Goal: Transaction & Acquisition: Book appointment/travel/reservation

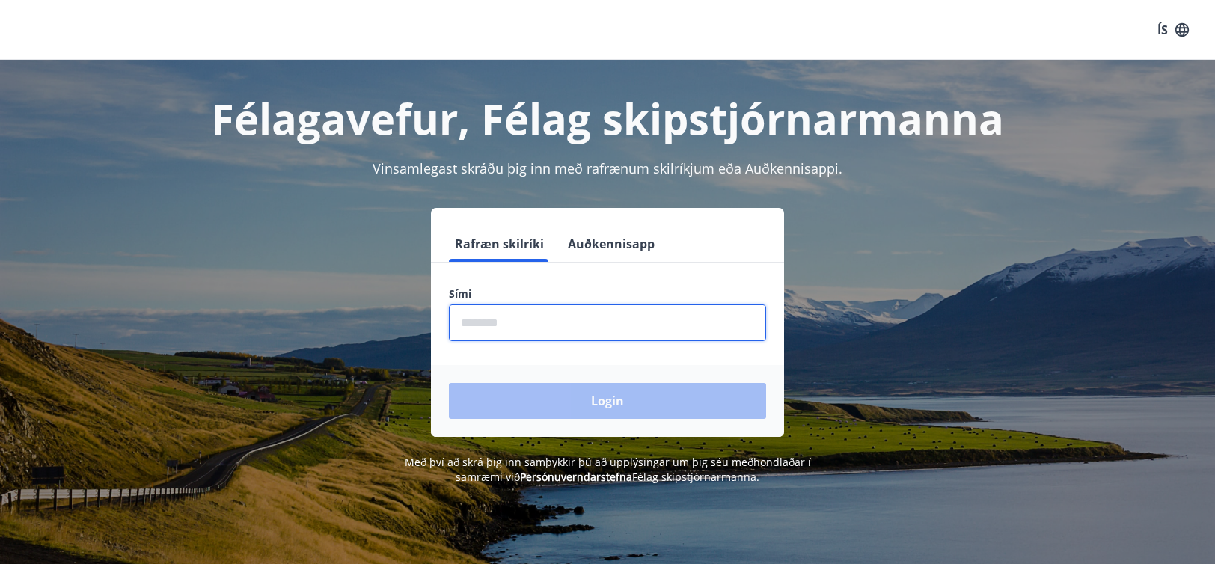
click at [515, 328] on input "phone" at bounding box center [607, 322] width 317 height 37
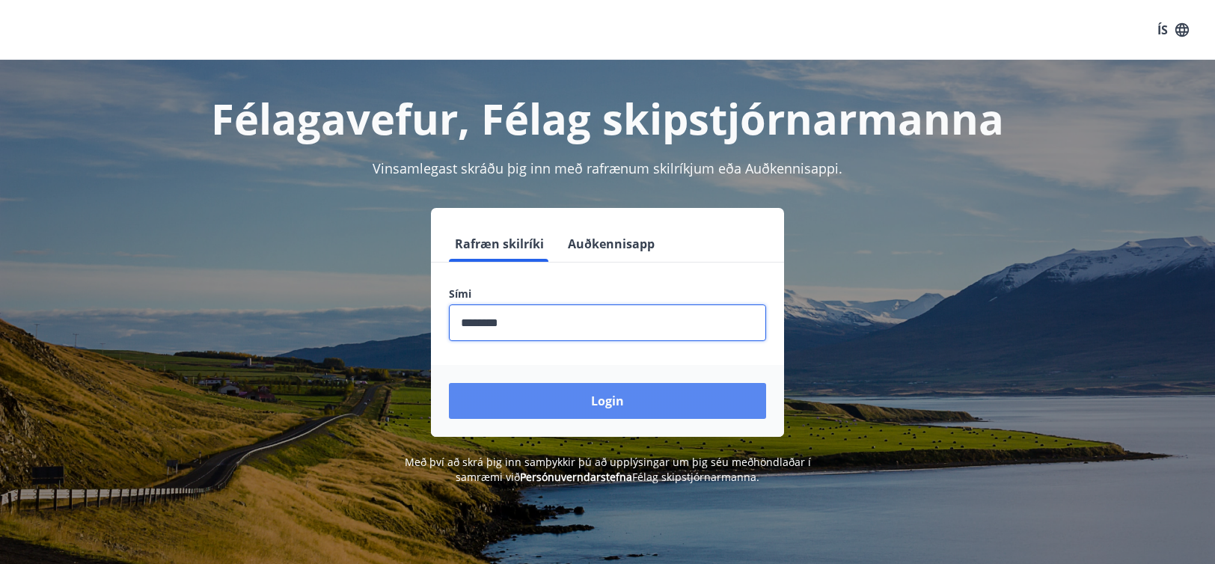
type input "********"
click at [619, 393] on button "Login" at bounding box center [607, 401] width 317 height 36
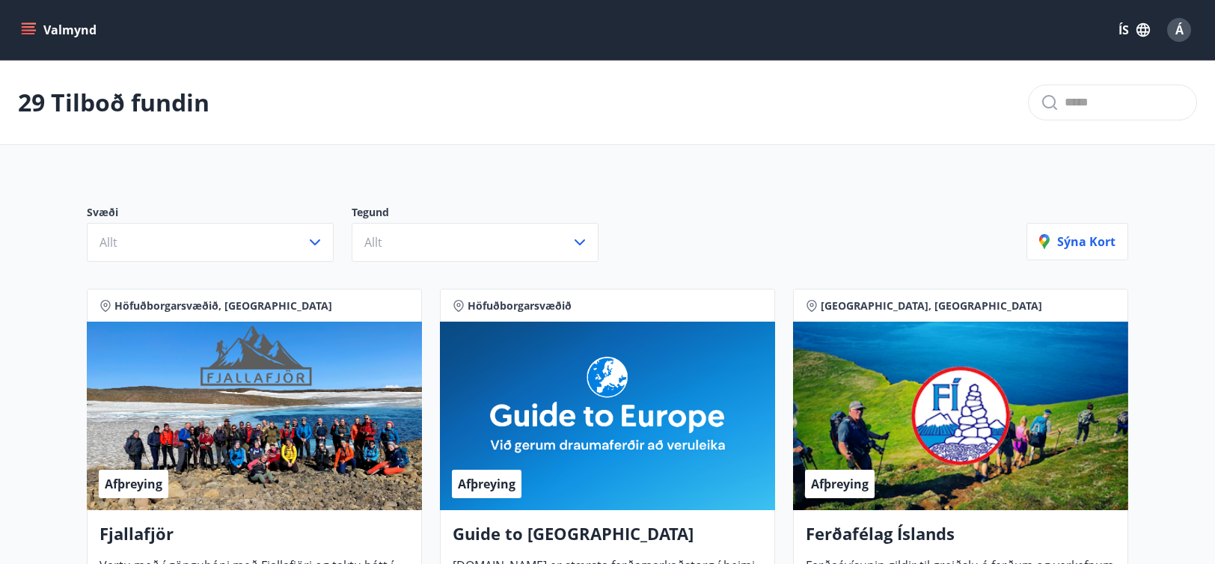
click at [33, 29] on icon "menu" at bounding box center [28, 29] width 15 height 15
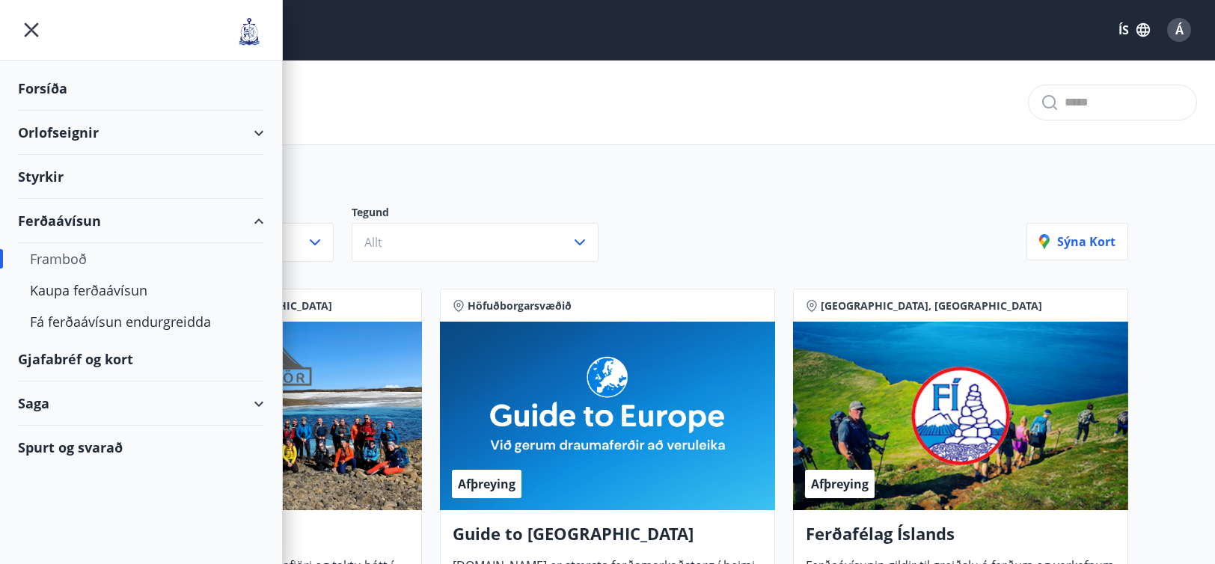
click at [66, 130] on div "Orlofseignir" at bounding box center [141, 133] width 246 height 44
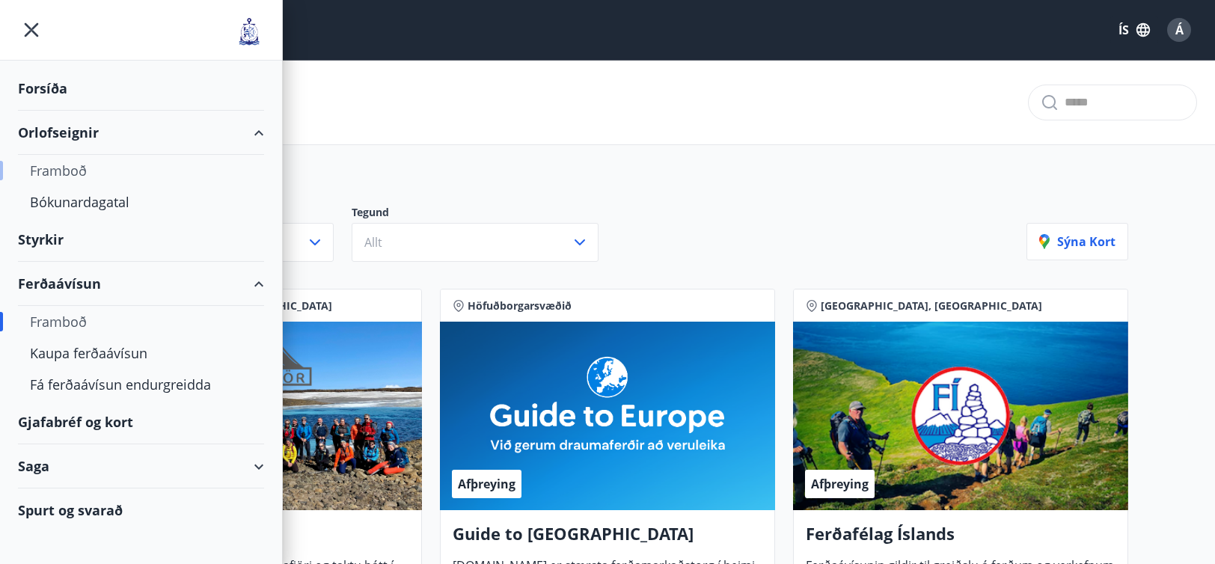
click at [69, 165] on div "Framboð" at bounding box center [141, 170] width 222 height 31
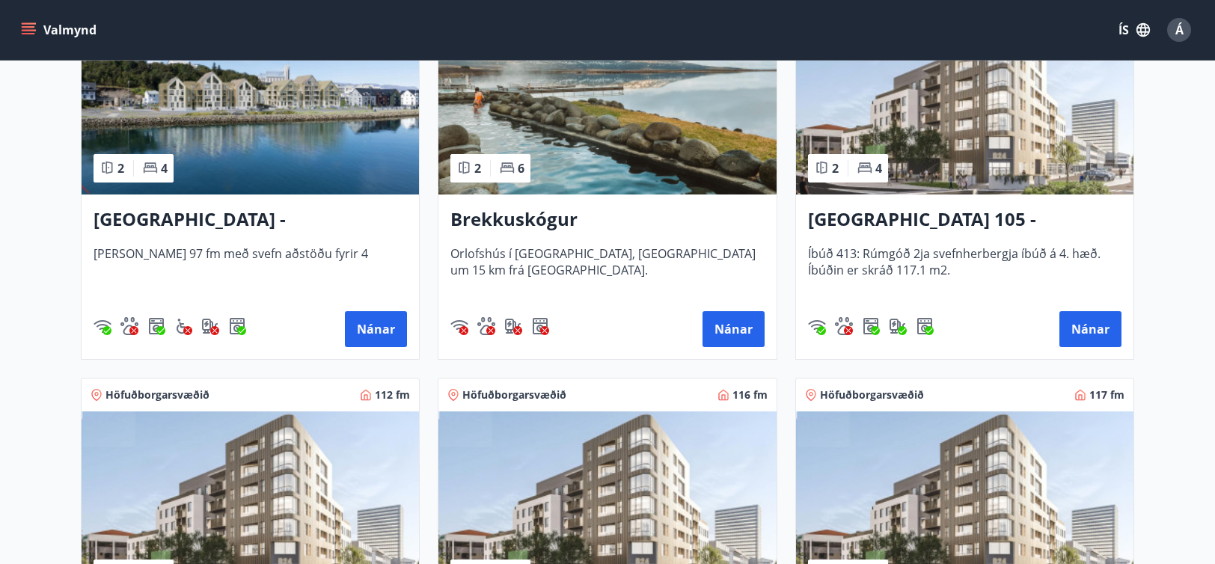
scroll to position [221, 0]
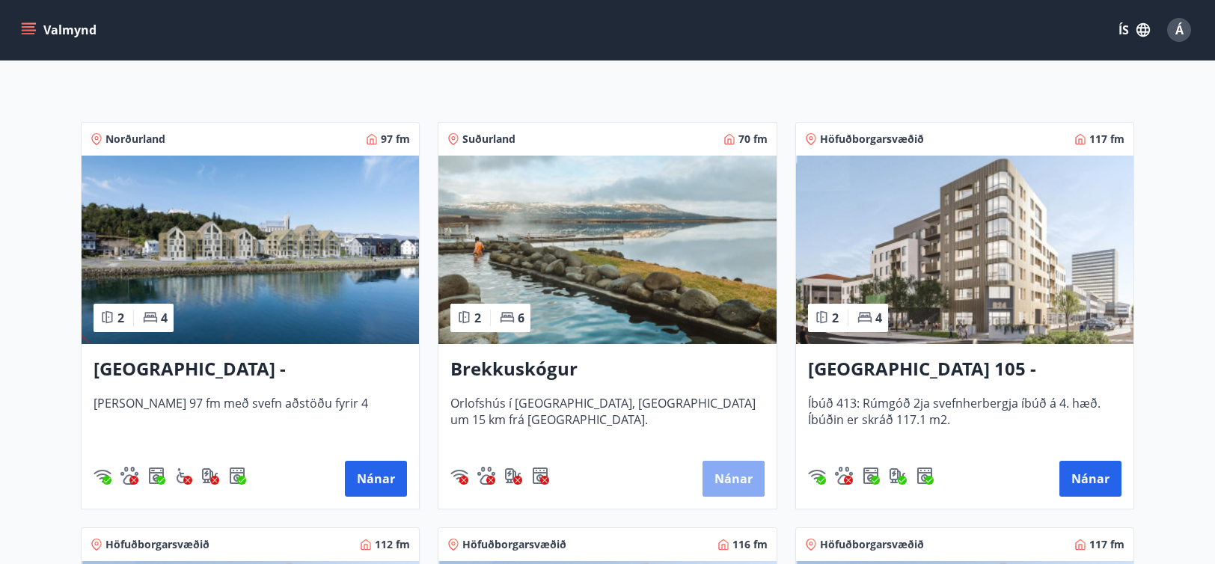
click at [734, 474] on button "Nánar" at bounding box center [733, 479] width 62 height 36
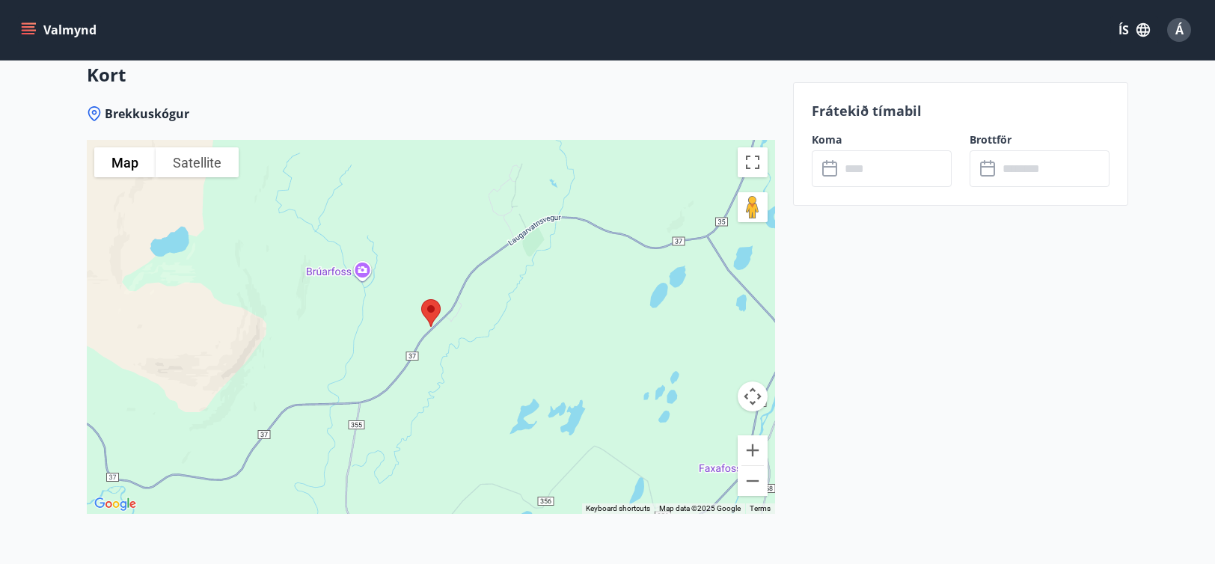
scroll to position [1571, 0]
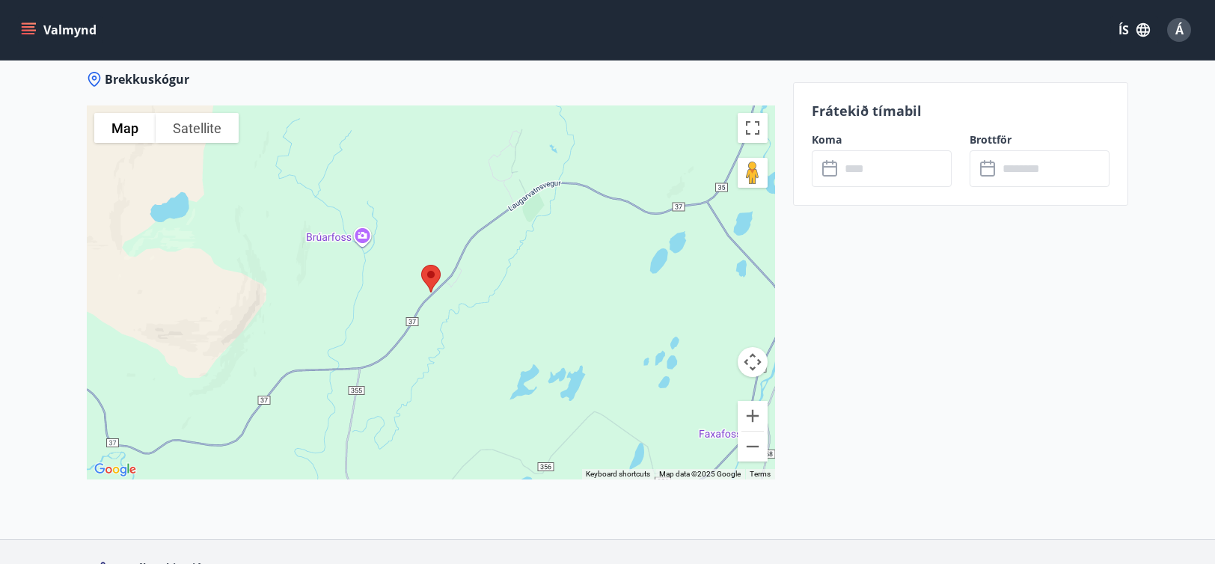
click at [436, 307] on div at bounding box center [431, 292] width 688 height 374
click at [748, 409] on button "Zoom in" at bounding box center [752, 416] width 30 height 30
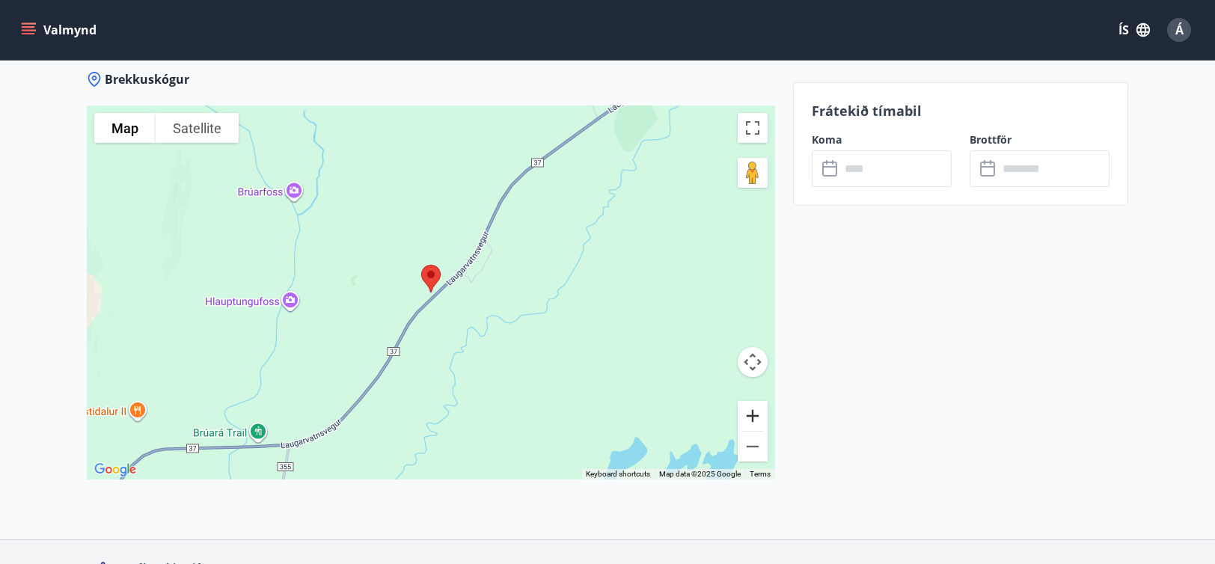
click at [748, 409] on button "Zoom in" at bounding box center [752, 416] width 30 height 30
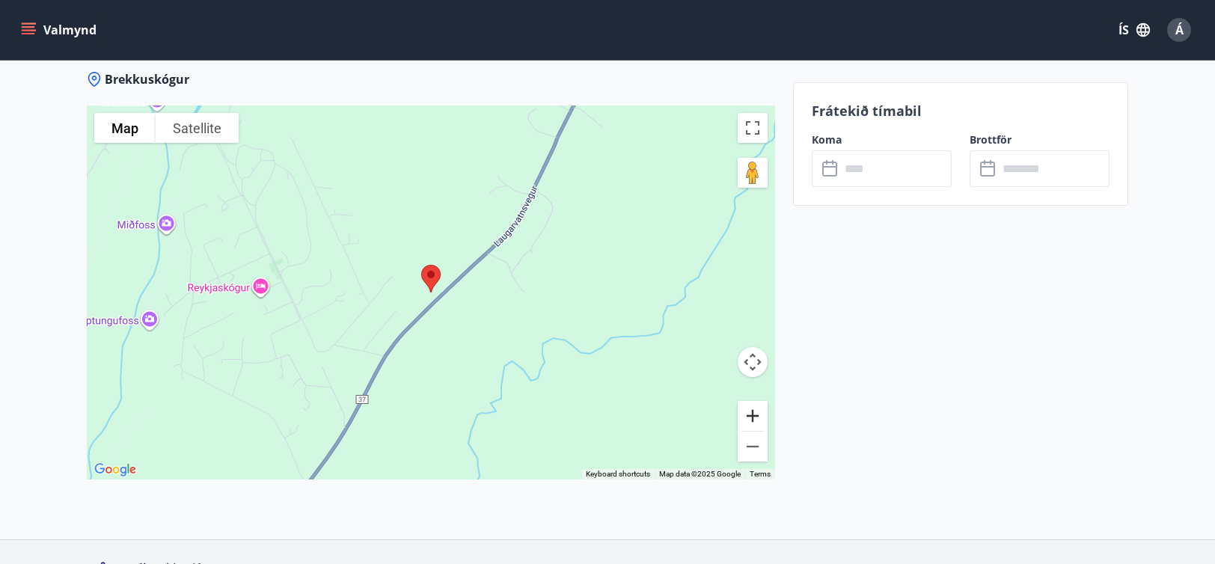
click at [748, 409] on button "Zoom in" at bounding box center [752, 416] width 30 height 30
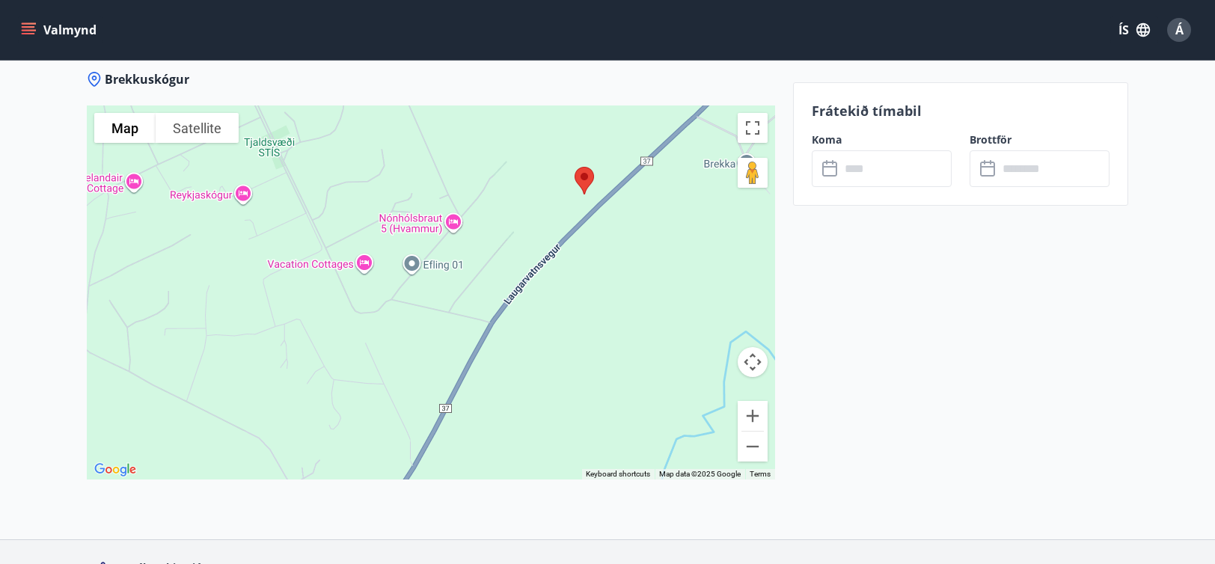
drag, startPoint x: 440, startPoint y: 409, endPoint x: 595, endPoint y: 311, distance: 183.8
click at [595, 311] on div at bounding box center [431, 292] width 688 height 374
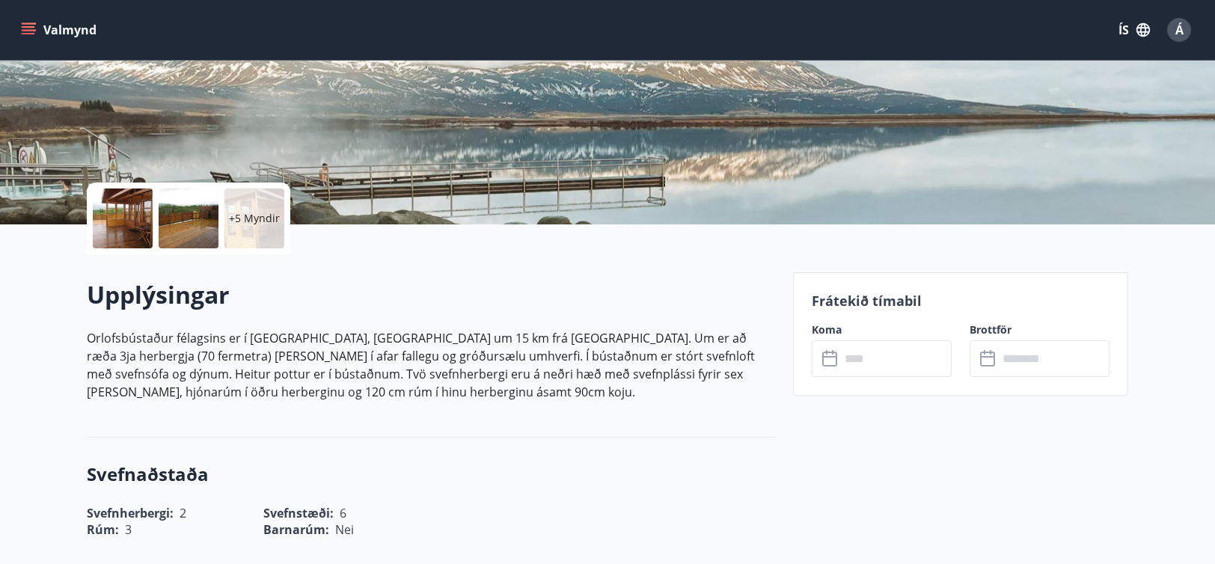
scroll to position [0, 0]
